Goal: Complete application form: Complete application form

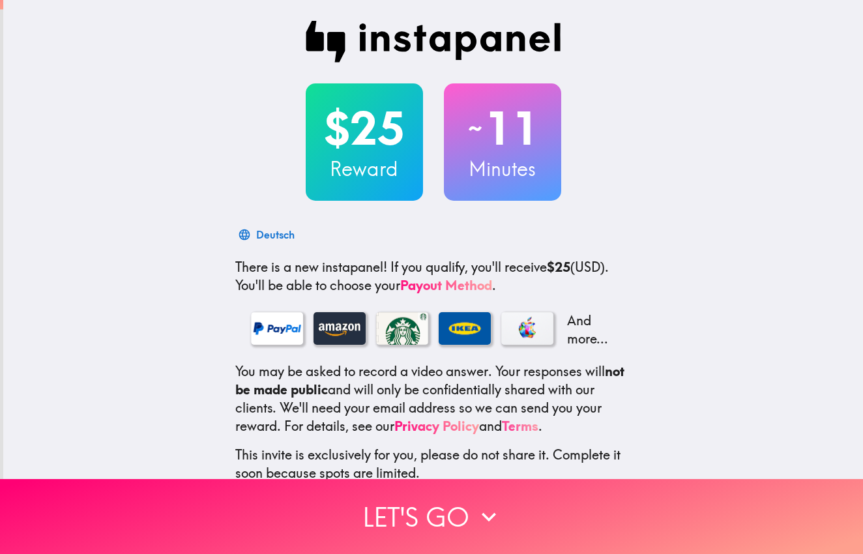
scroll to position [80, 0]
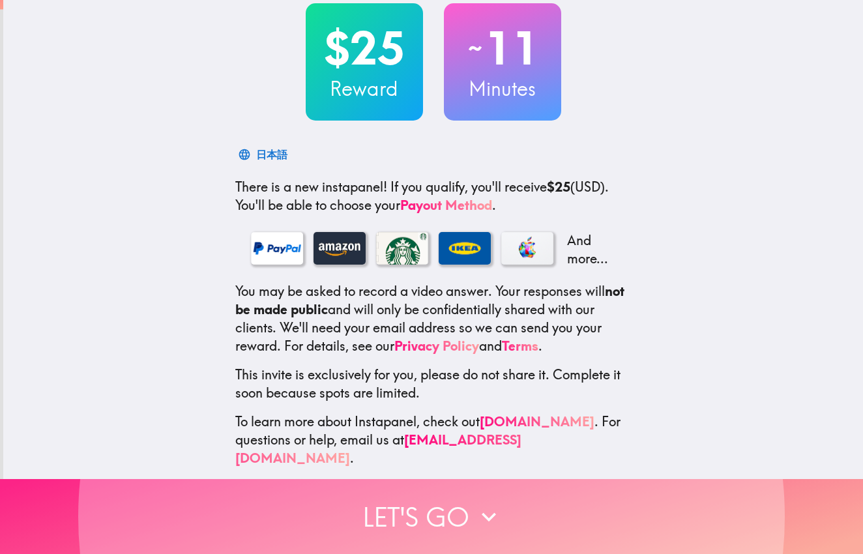
click at [427, 507] on button "Let's go" at bounding box center [431, 516] width 863 height 75
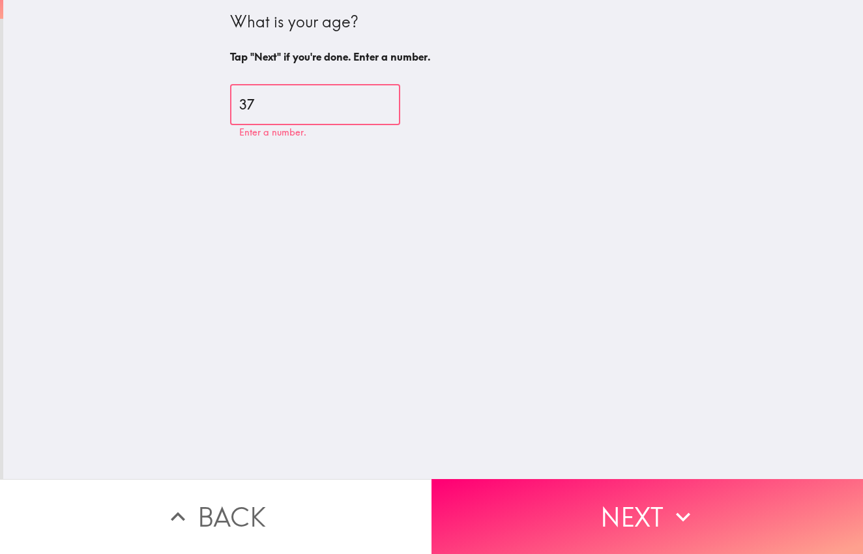
type input "37"
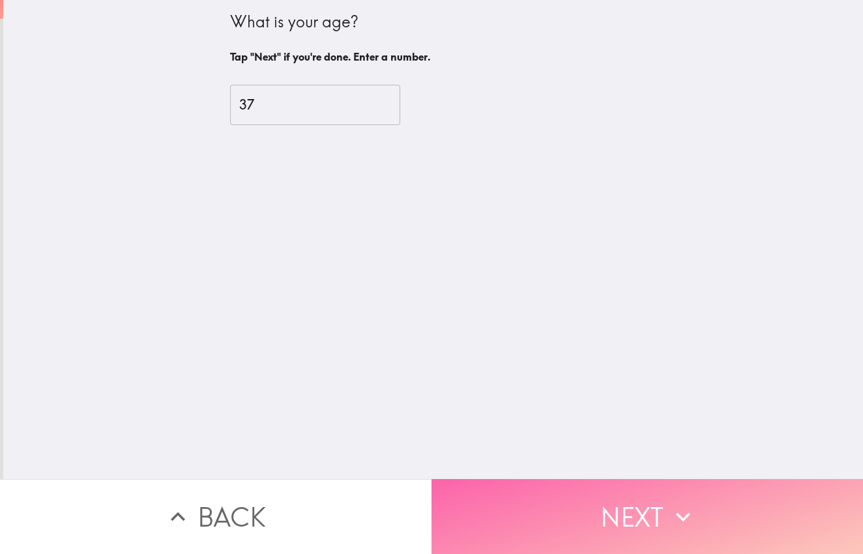
click at [643, 507] on button "Next" at bounding box center [648, 516] width 432 height 75
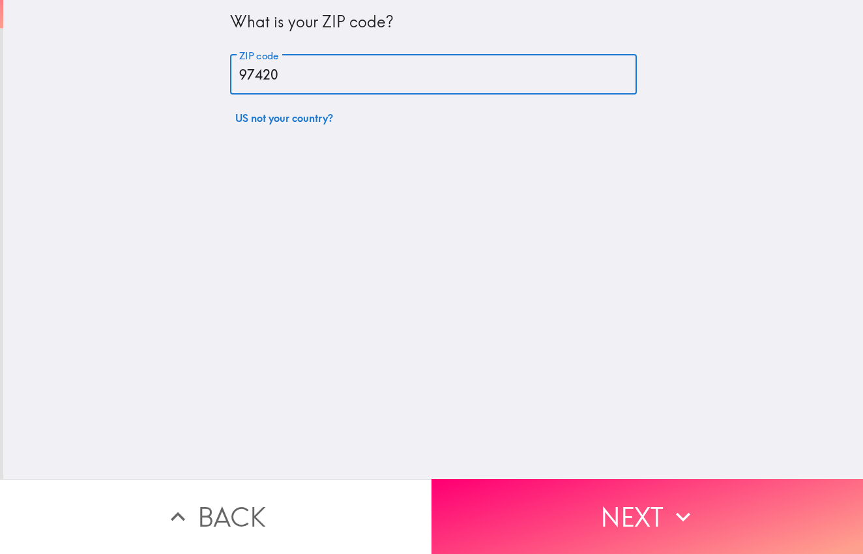
type input "97420"
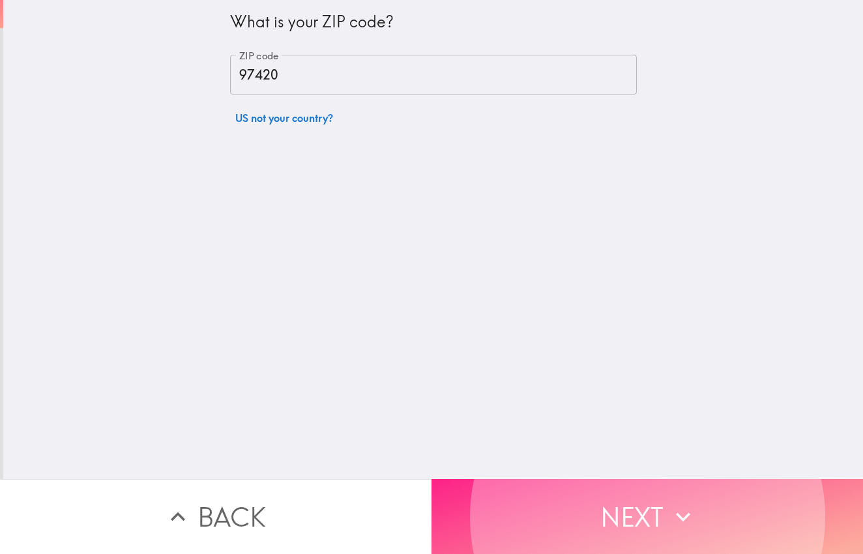
click at [643, 507] on button "Next" at bounding box center [648, 516] width 432 height 75
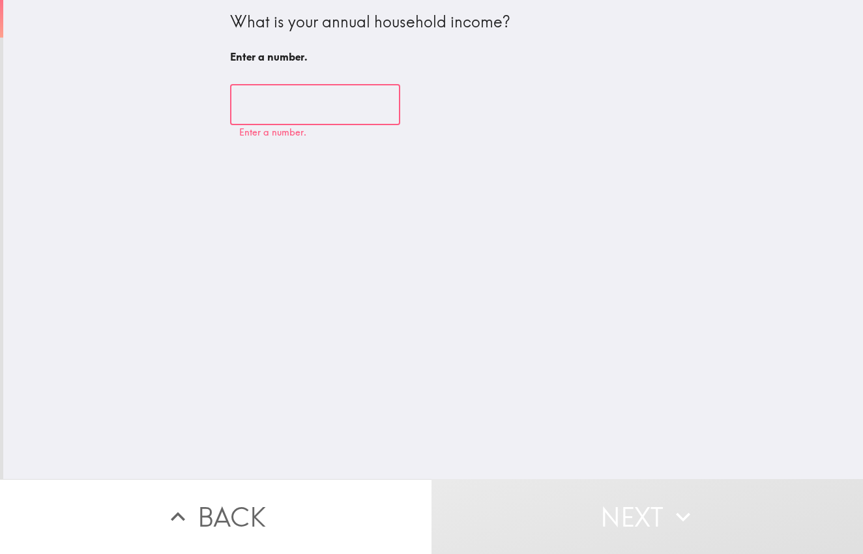
type input "1"
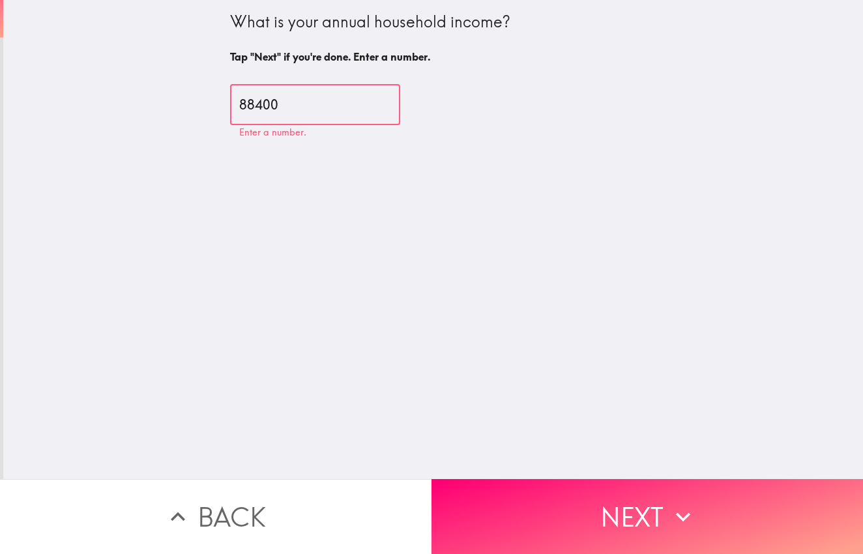
type input "88400"
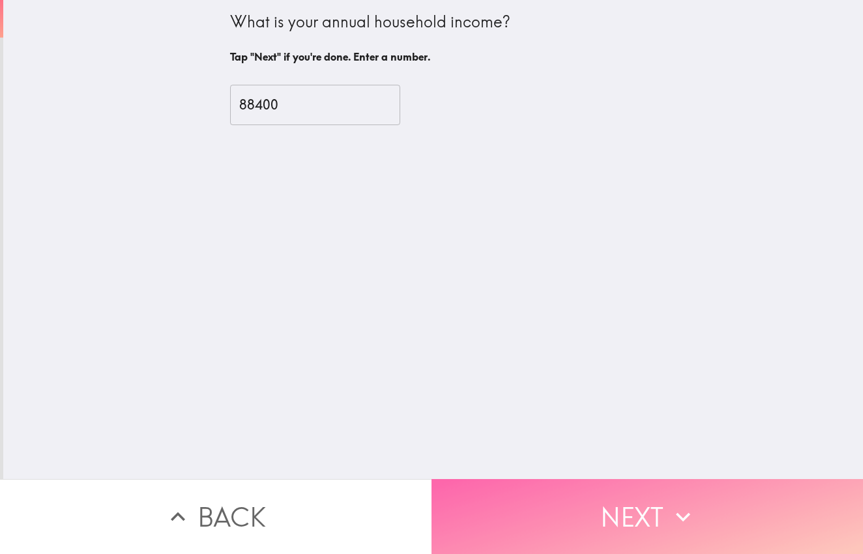
click at [643, 507] on button "Next" at bounding box center [648, 516] width 432 height 75
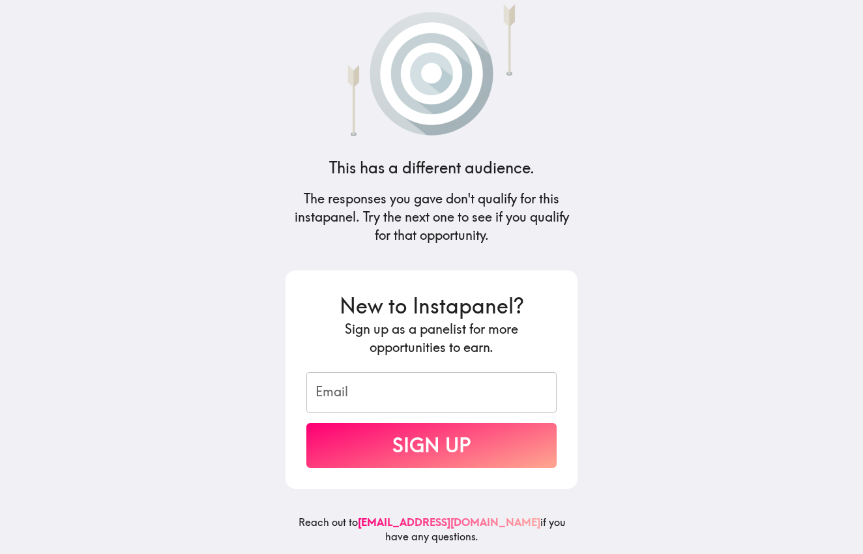
scroll to position [8, 0]
